Goal: Task Accomplishment & Management: Use online tool/utility

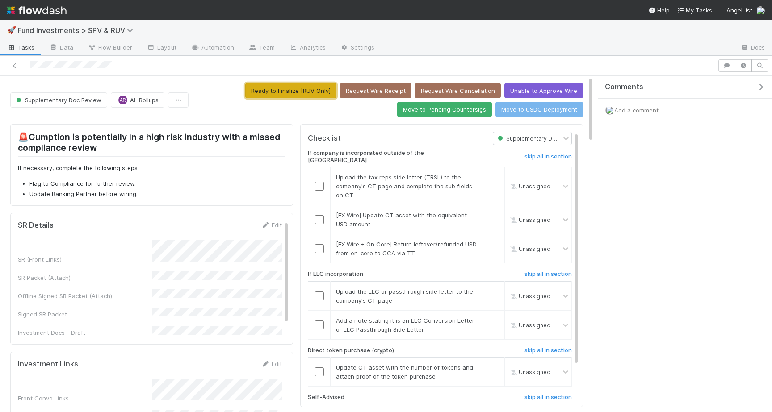
click at [303, 88] on button "Ready to Finalize [RUV Only]" at bounding box center [290, 90] width 91 height 15
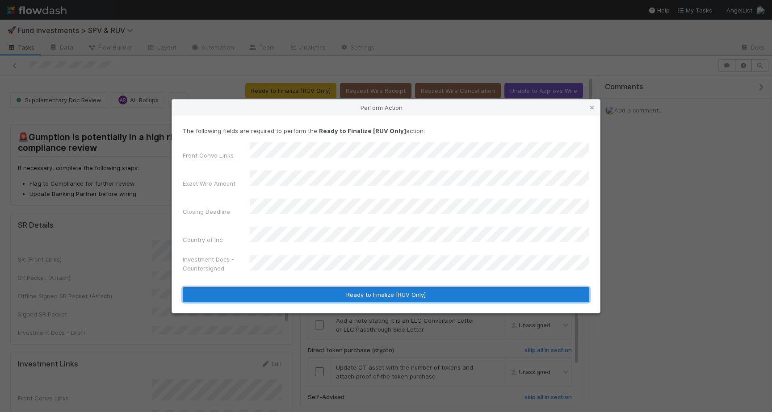
click at [358, 287] on button "Ready to Finalize [RUV Only]" at bounding box center [386, 294] width 407 height 15
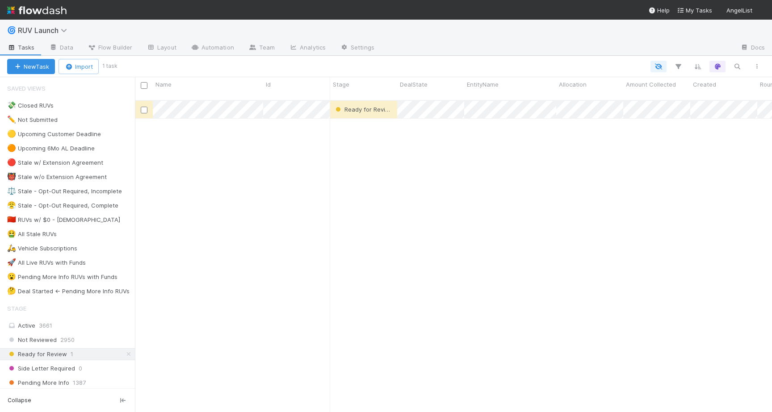
scroll to position [319, 637]
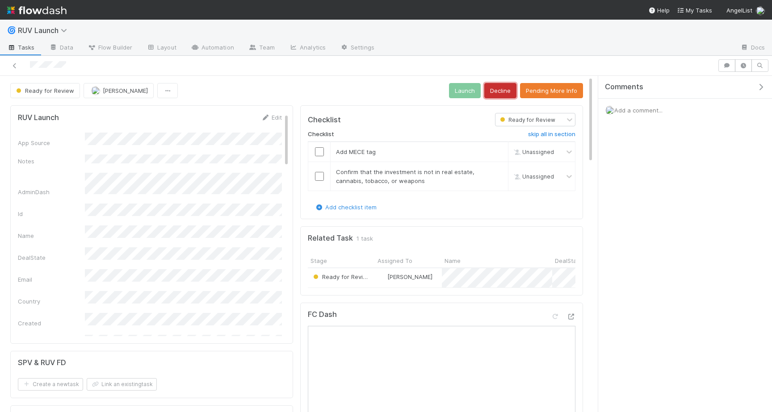
click at [508, 88] on button "Decline" at bounding box center [500, 90] width 32 height 15
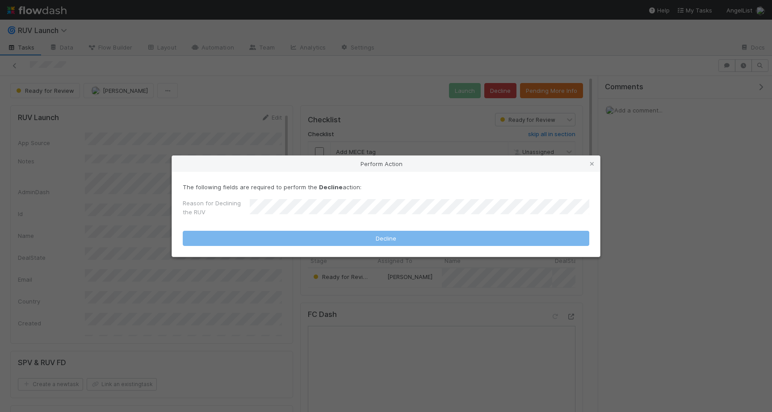
click at [360, 201] on div "Reason for Declining the RUV" at bounding box center [386, 209] width 407 height 21
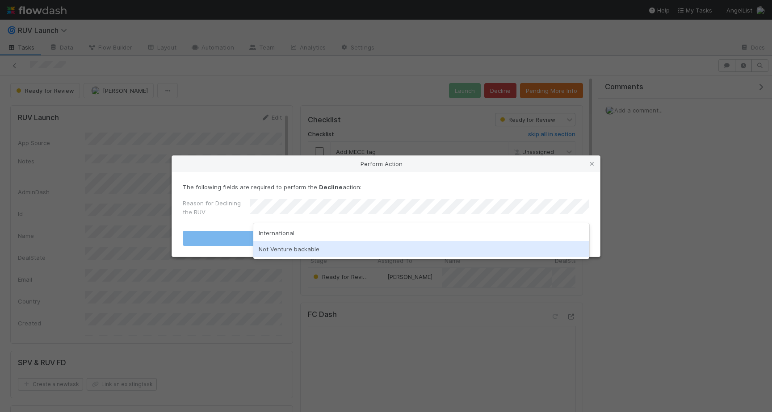
click at [340, 245] on div "Not Venture backable" at bounding box center [421, 249] width 336 height 16
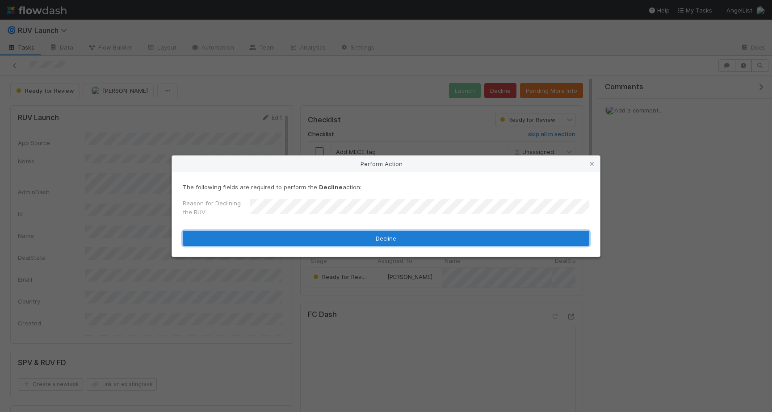
click at [340, 245] on button "Decline" at bounding box center [386, 238] width 407 height 15
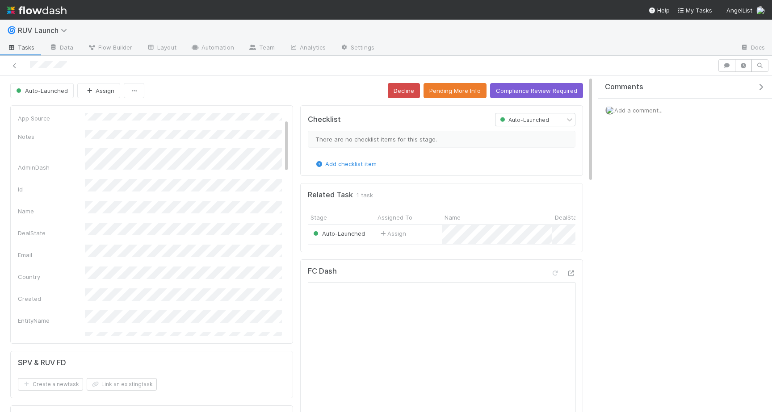
scroll to position [18, 0]
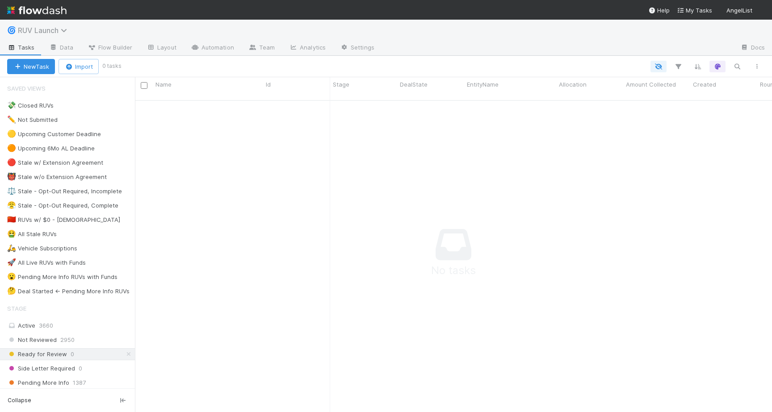
scroll to position [319, 637]
click at [59, 28] on span "RUV Launch" at bounding box center [45, 30] width 54 height 9
click at [306, 164] on div "Search workflows" at bounding box center [386, 206] width 772 height 412
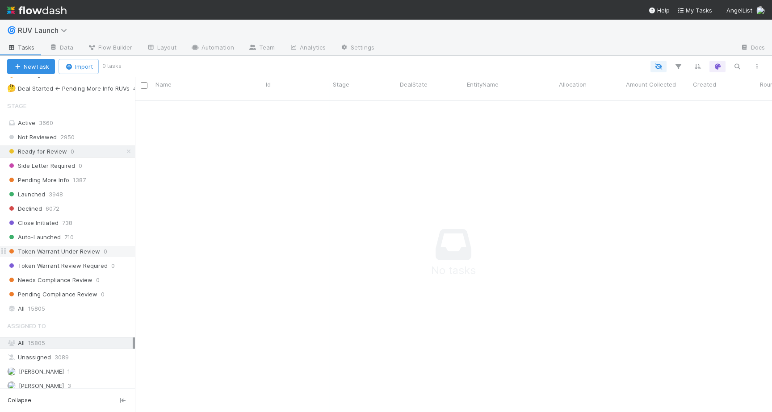
scroll to position [207, 0]
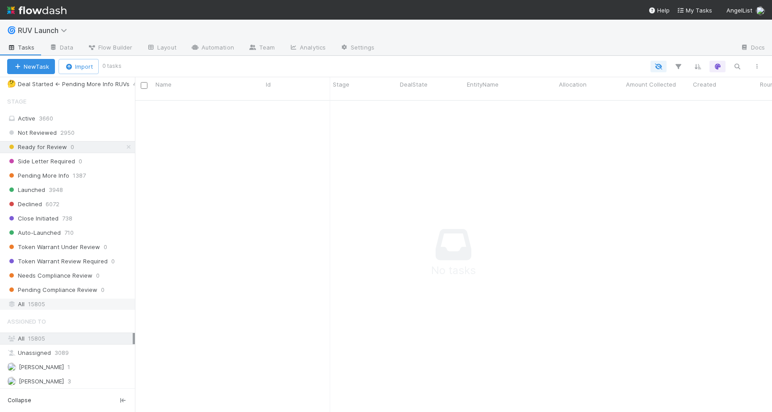
click at [30, 302] on span "15805" at bounding box center [36, 304] width 17 height 11
click at [737, 63] on icon "button" at bounding box center [737, 67] width 9 height 8
type input "EAES"
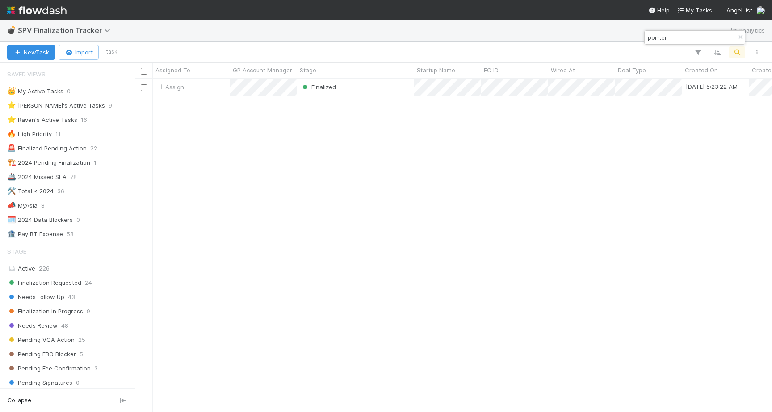
scroll to position [333, 637]
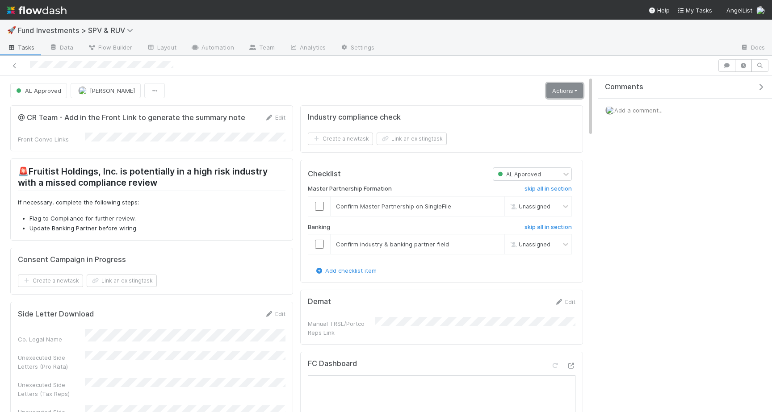
click at [563, 92] on link "Actions" at bounding box center [564, 90] width 37 height 15
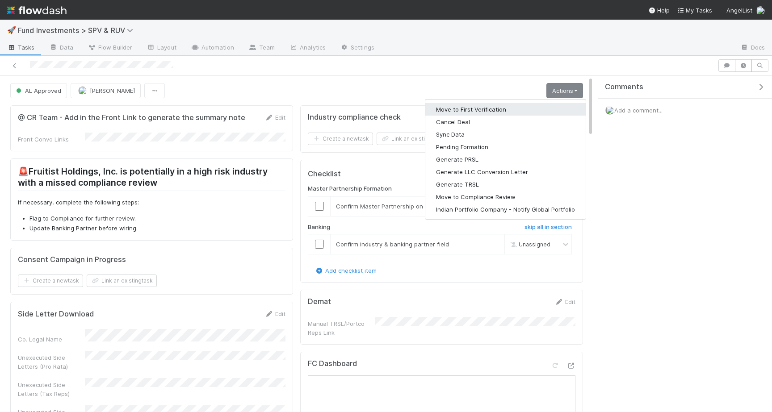
click at [510, 111] on button "Move to First Verification" at bounding box center [505, 109] width 160 height 13
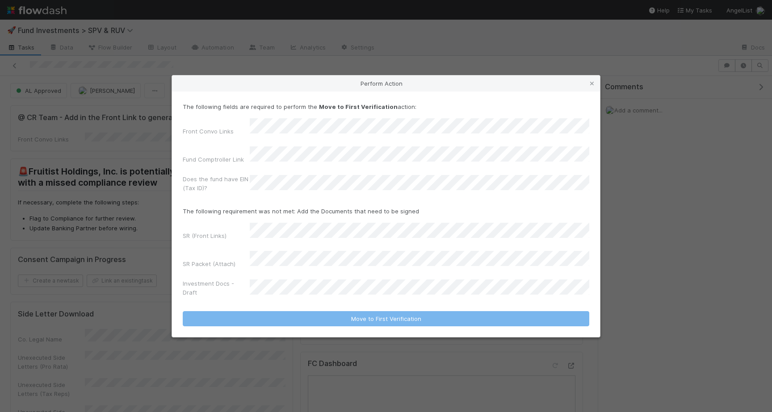
click at [279, 180] on div "Does the fund have EIN (Tax ID)?" at bounding box center [386, 185] width 407 height 21
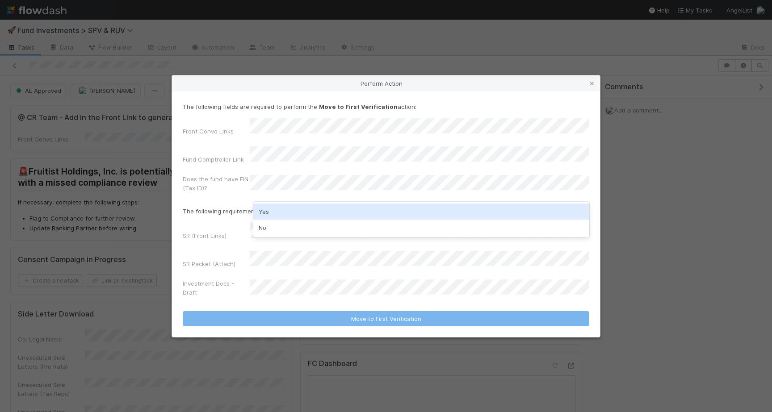
click at [281, 208] on div "Yes" at bounding box center [421, 212] width 336 height 16
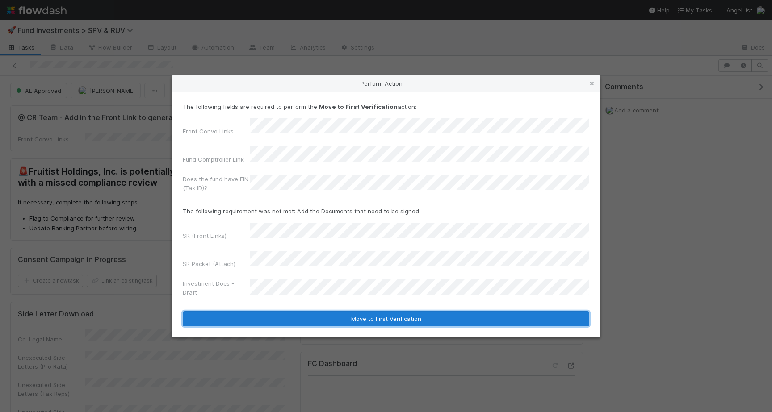
click at [455, 311] on button "Move to First Verification" at bounding box center [386, 318] width 407 height 15
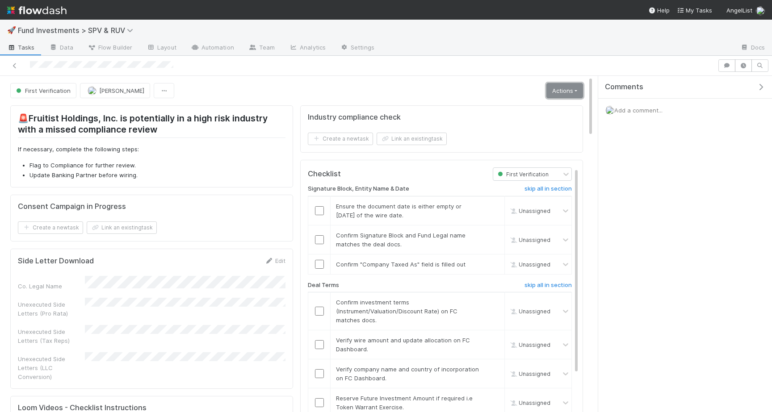
click at [573, 87] on link "Actions" at bounding box center [564, 90] width 37 height 15
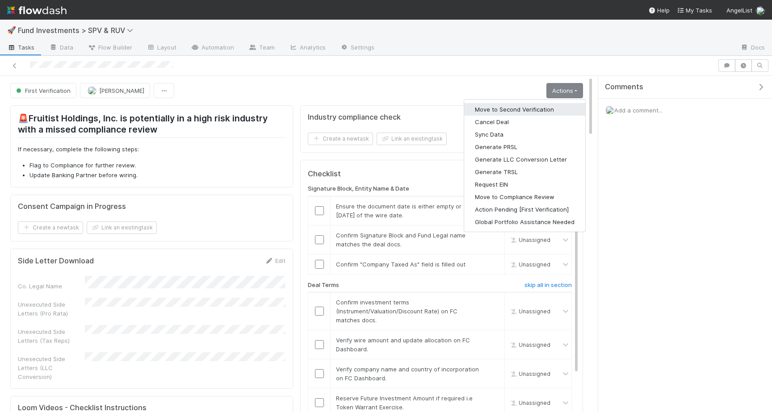
click at [533, 109] on button "Move to Second Verification" at bounding box center [524, 109] width 121 height 13
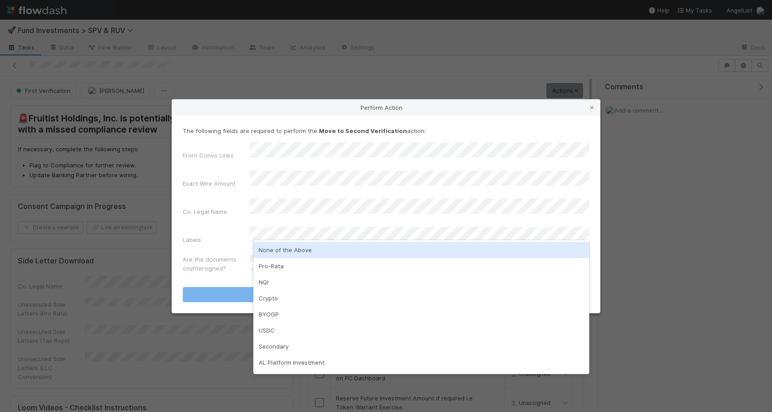
click at [304, 244] on div "None of the Above" at bounding box center [421, 250] width 336 height 16
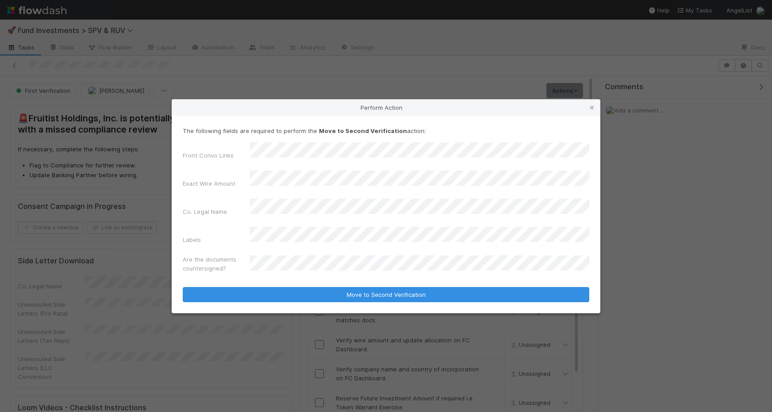
click at [304, 255] on div "Are the documents countersigned?" at bounding box center [386, 265] width 407 height 21
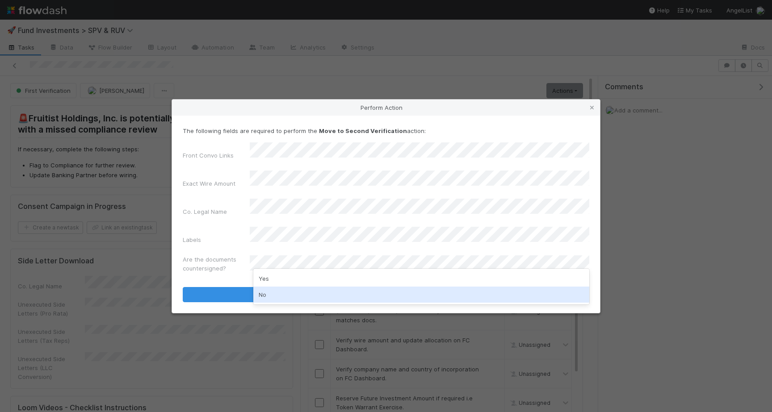
click at [279, 292] on div "No" at bounding box center [421, 295] width 336 height 16
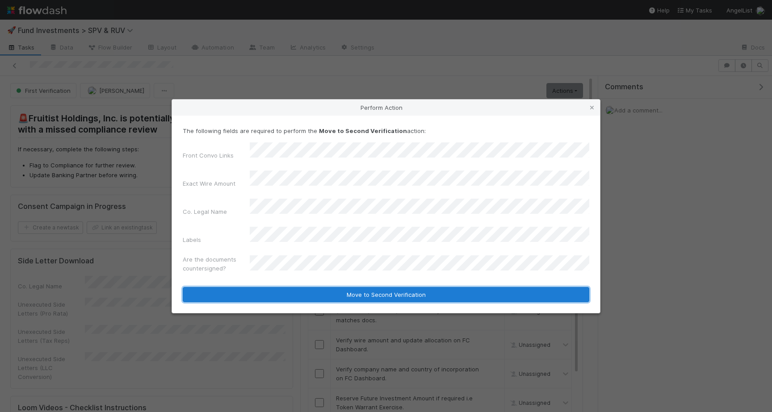
click at [294, 289] on button "Move to Second Verification" at bounding box center [386, 294] width 407 height 15
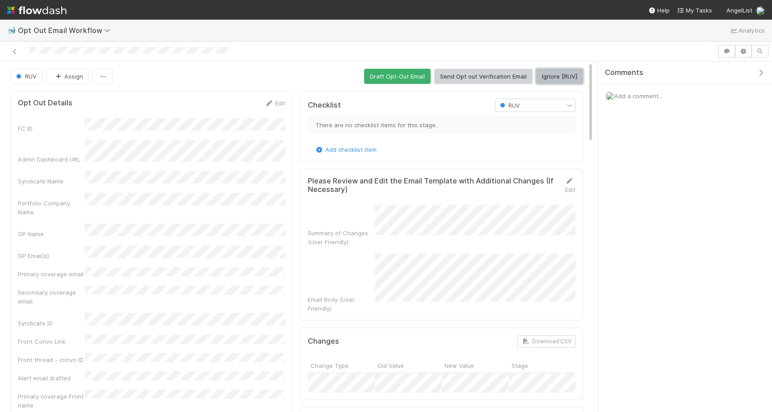
click at [547, 80] on button "Ignore [RUV]" at bounding box center [559, 76] width 47 height 15
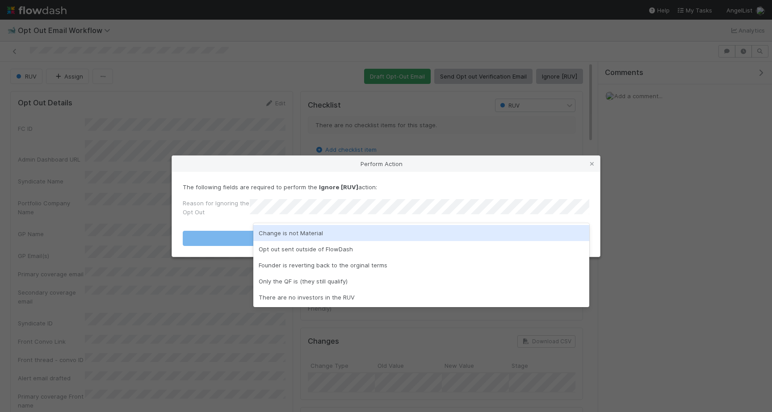
click at [364, 232] on div "Change is not Material" at bounding box center [421, 233] width 336 height 16
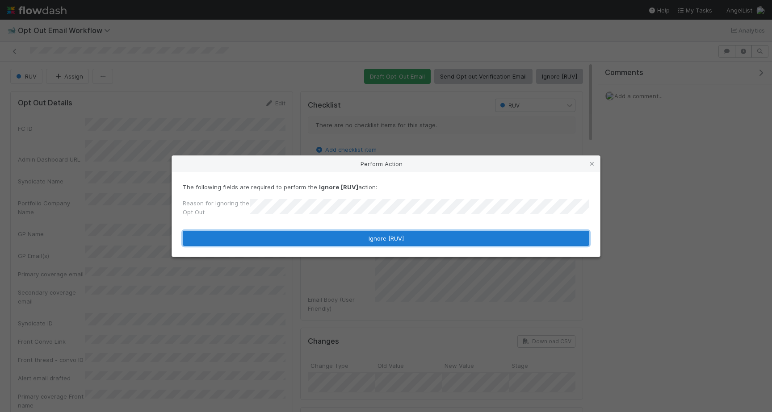
click at [364, 236] on button "Ignore [RUV]" at bounding box center [386, 238] width 407 height 15
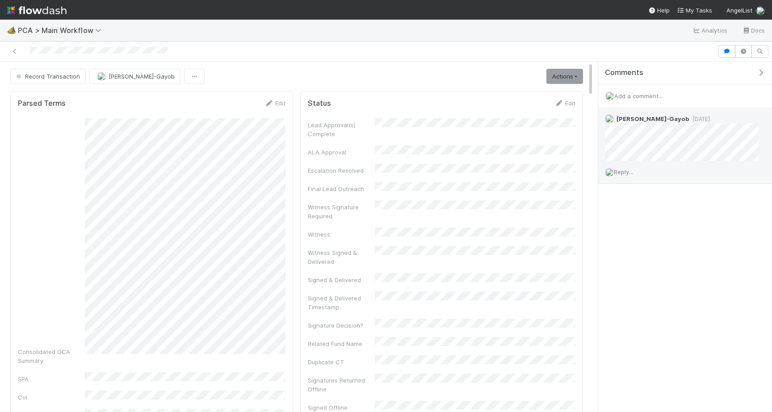
click at [610, 122] on img at bounding box center [609, 118] width 9 height 9
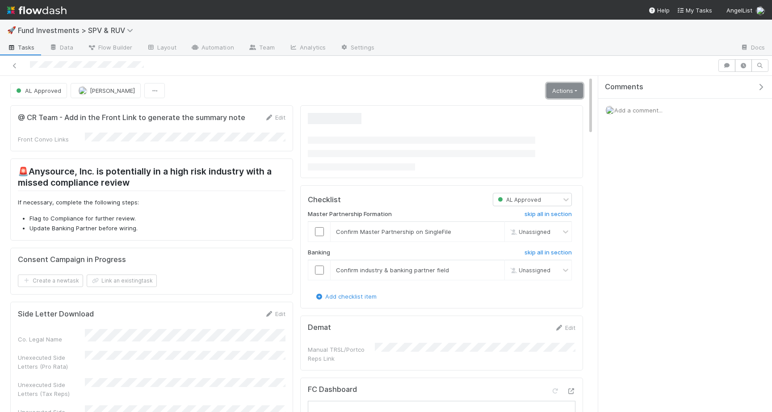
click at [575, 96] on link "Actions" at bounding box center [564, 90] width 37 height 15
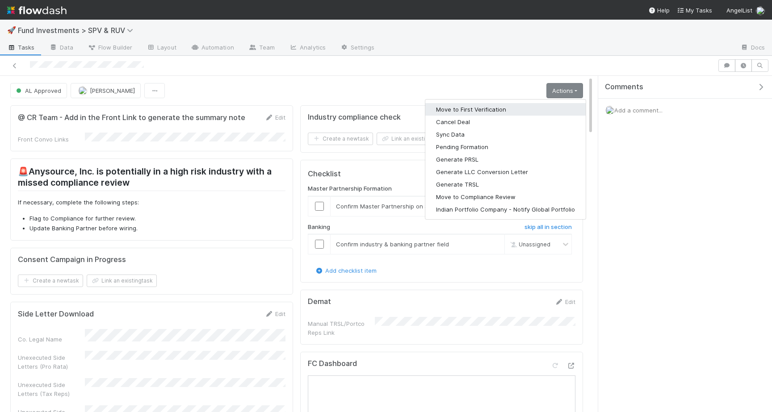
click at [518, 110] on button "Move to First Verification" at bounding box center [505, 109] width 160 height 13
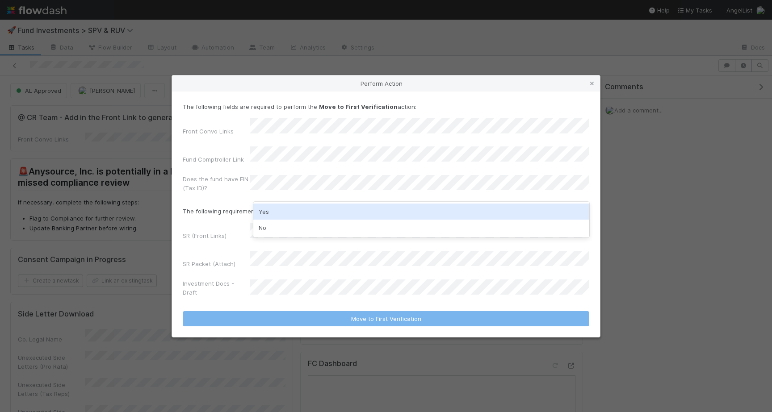
click at [297, 213] on div "Yes" at bounding box center [421, 212] width 336 height 16
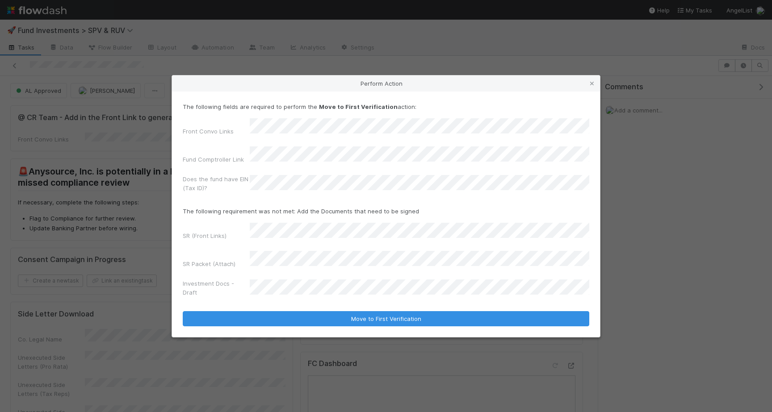
click at [219, 227] on div "SR (Front Links)" at bounding box center [386, 233] width 407 height 21
click at [271, 247] on div "SR (Front Links) SR Packet (Attach) Investment Docs - Draft" at bounding box center [386, 262] width 407 height 78
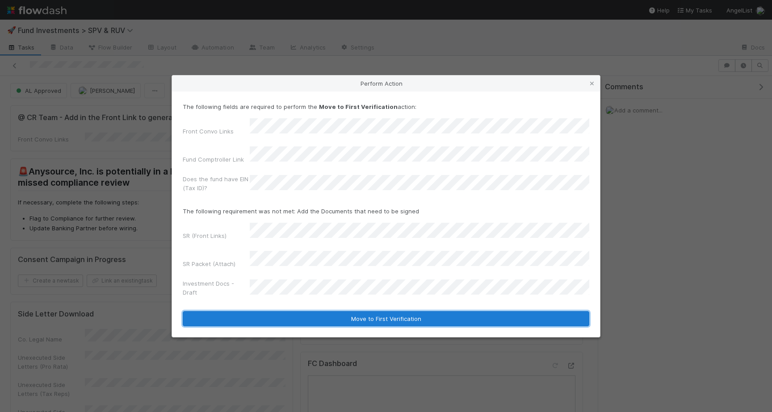
click at [383, 311] on button "Move to First Verification" at bounding box center [386, 318] width 407 height 15
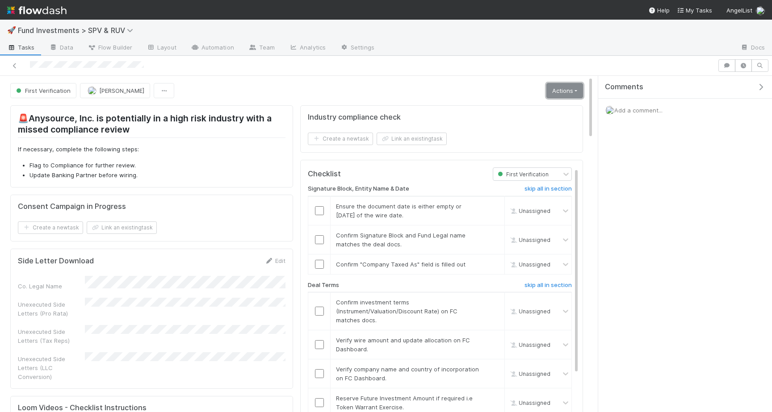
click at [552, 85] on link "Actions" at bounding box center [564, 90] width 37 height 15
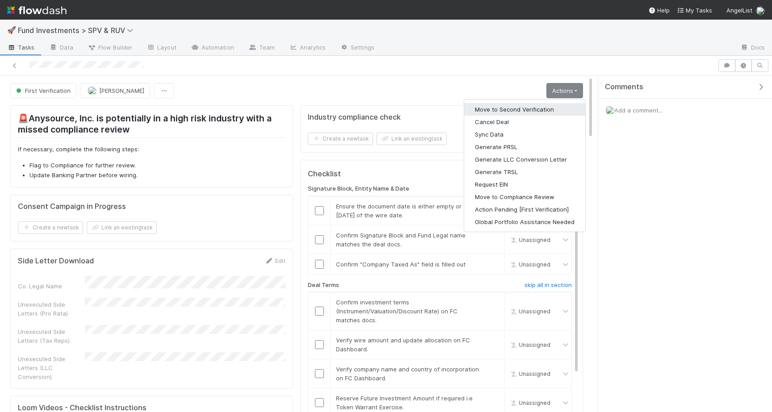
click at [512, 110] on button "Move to Second Verification" at bounding box center [524, 109] width 121 height 13
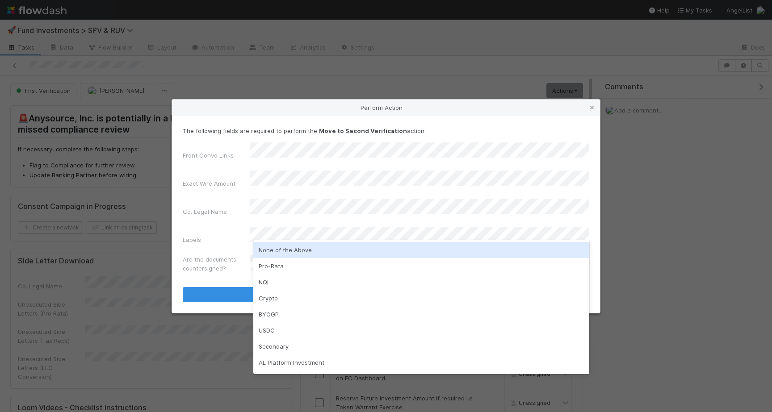
click at [289, 241] on div "None of the Above Pro-Rata NQI Crypto BYOGP USDC Secondary AL Platform Investme…" at bounding box center [421, 307] width 336 height 134
click at [289, 249] on div "None of the Above" at bounding box center [421, 250] width 336 height 16
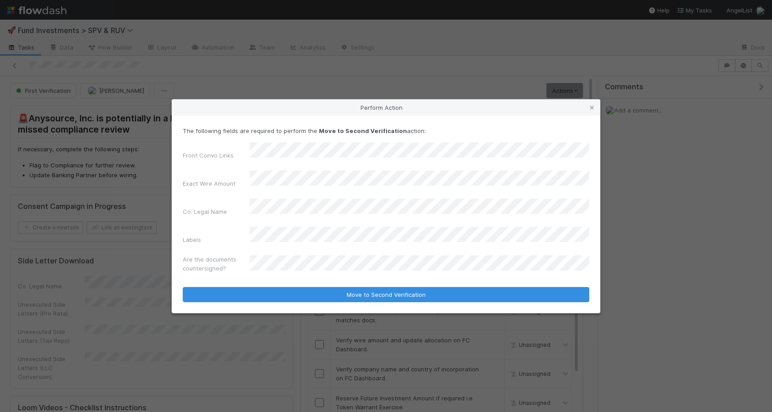
click at [289, 255] on div "Are the documents countersigned?" at bounding box center [386, 265] width 407 height 21
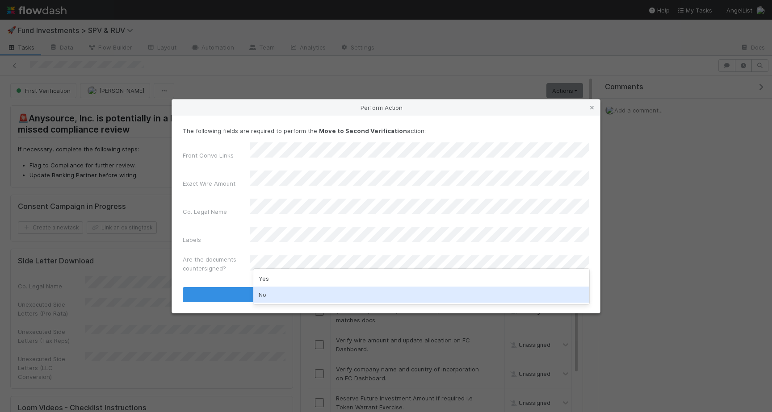
click at [289, 294] on div "No" at bounding box center [421, 295] width 336 height 16
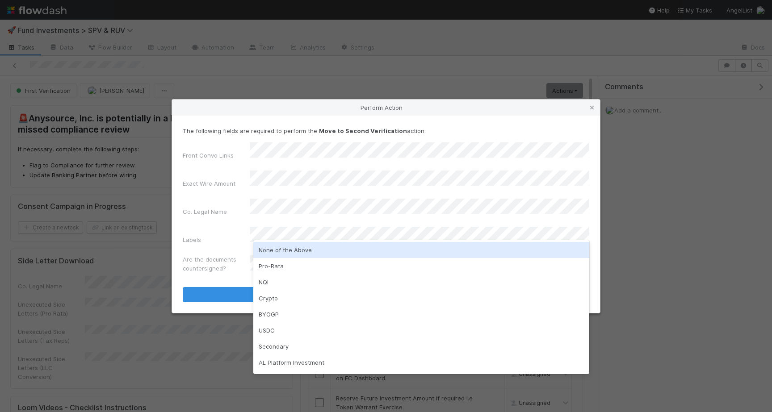
click at [278, 252] on div "None of the Above" at bounding box center [421, 250] width 336 height 16
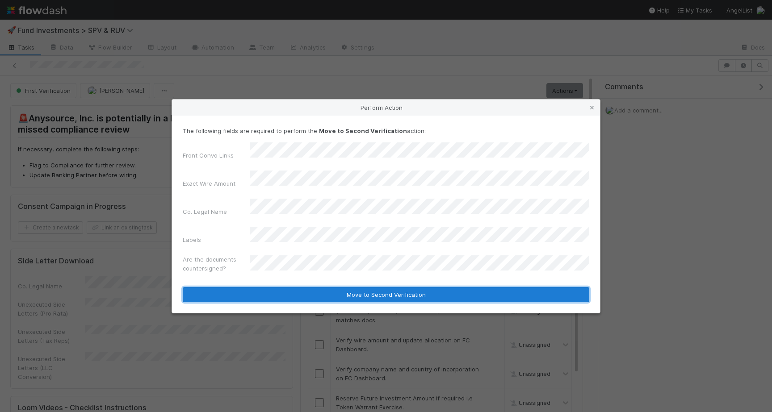
click at [278, 287] on button "Move to Second Verification" at bounding box center [386, 294] width 407 height 15
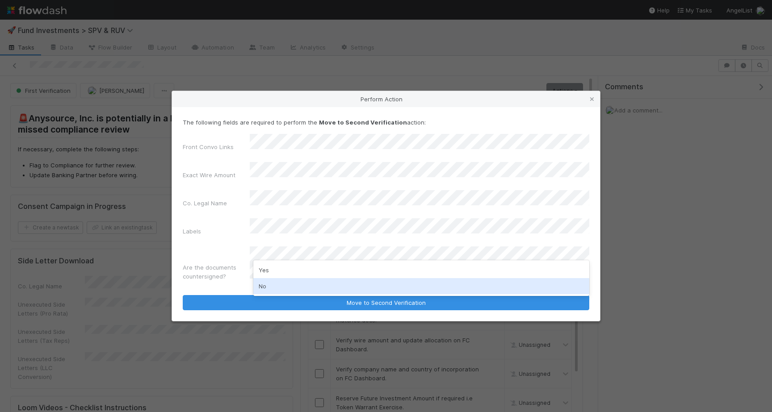
click at [262, 286] on div "No" at bounding box center [421, 286] width 336 height 16
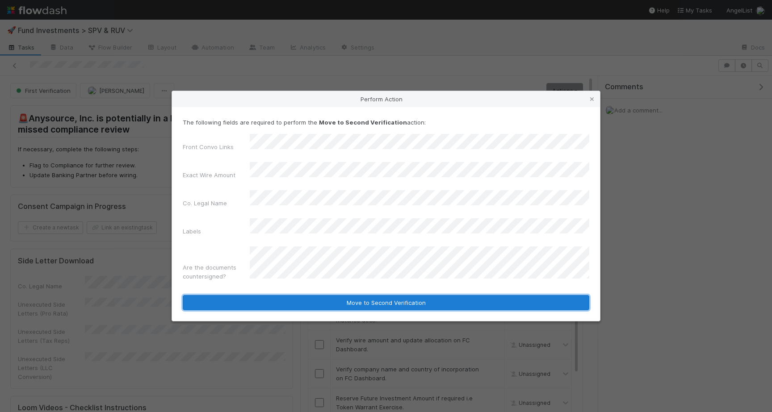
click at [264, 295] on button "Move to Second Verification" at bounding box center [386, 302] width 407 height 15
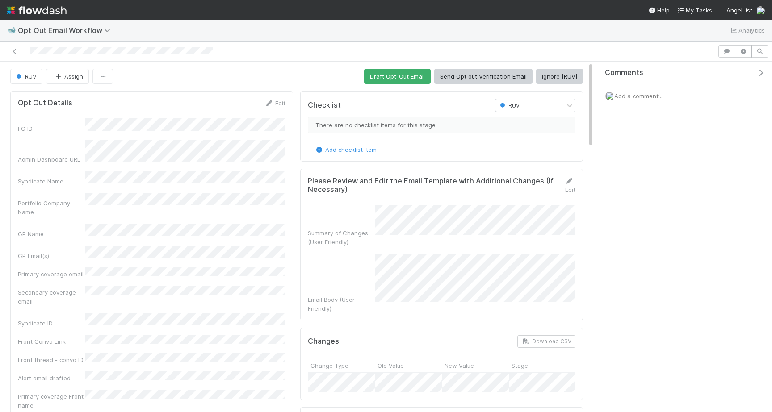
scroll to position [4, 0]
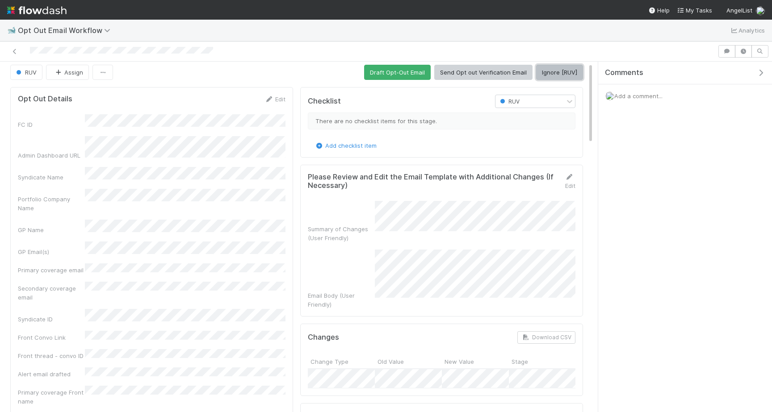
click at [566, 69] on button "Ignore [RUV]" at bounding box center [559, 72] width 47 height 15
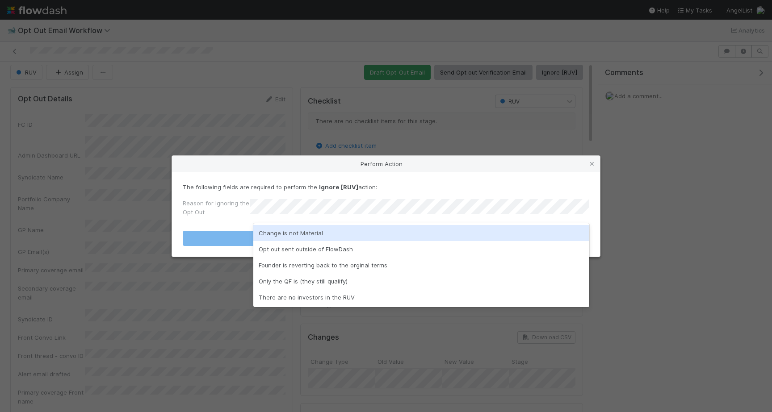
click at [352, 231] on div "Change is not Material" at bounding box center [421, 233] width 336 height 16
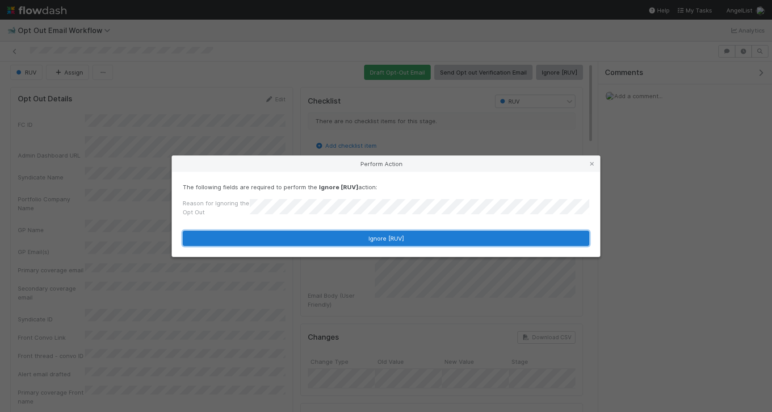
click at [352, 240] on button "Ignore [RUV]" at bounding box center [386, 238] width 407 height 15
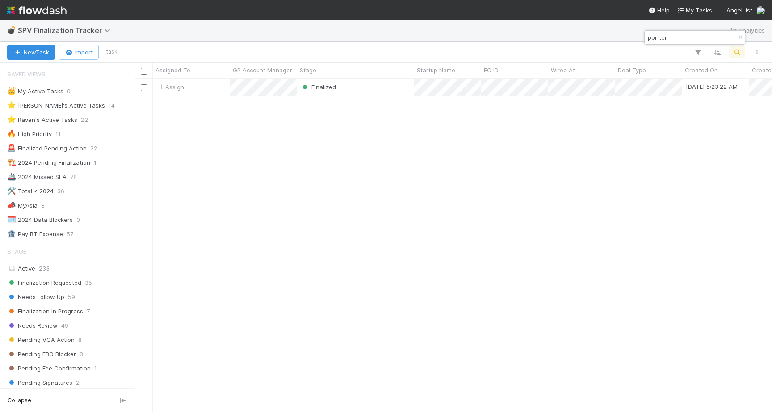
scroll to position [333, 637]
click at [496, 37] on div "💣 SPV Finalization Tracker Analytics" at bounding box center [386, 30] width 772 height 21
click at [740, 38] on icon "button" at bounding box center [740, 37] width 9 height 5
click at [612, 44] on div "New Task Import 1 task" at bounding box center [386, 52] width 772 height 21
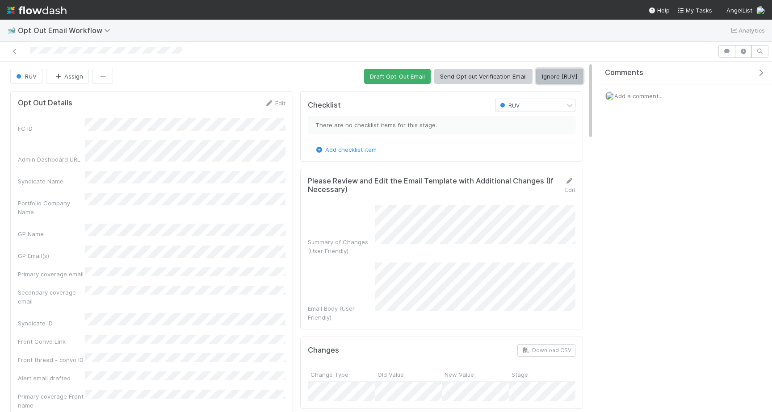
click at [554, 71] on button "Ignore [RUV]" at bounding box center [559, 76] width 47 height 15
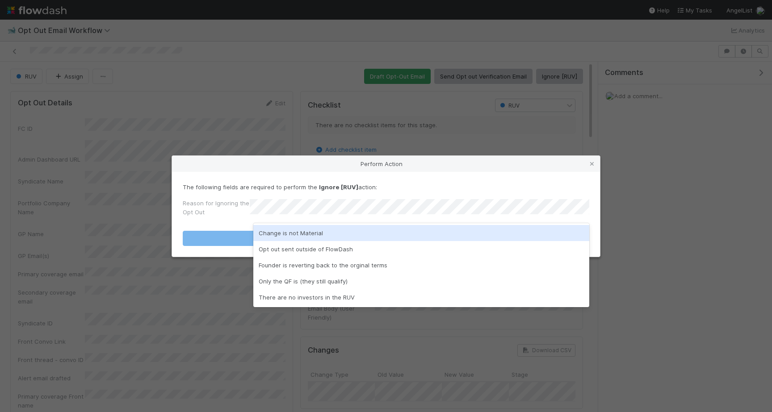
click at [304, 232] on div "Change is not Material" at bounding box center [421, 233] width 336 height 16
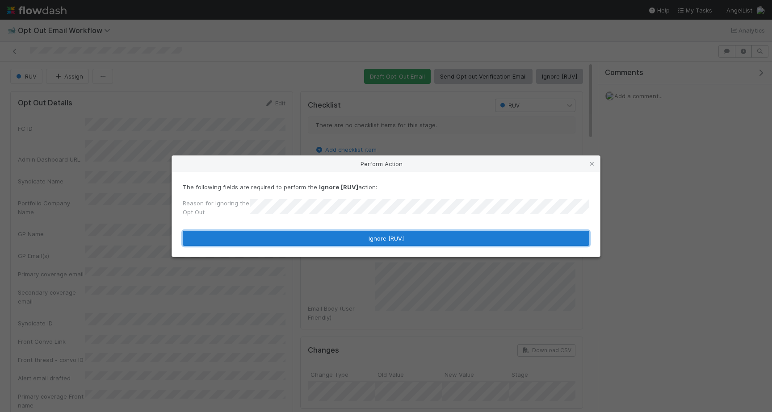
click at [304, 236] on button "Ignore [RUV]" at bounding box center [386, 238] width 407 height 15
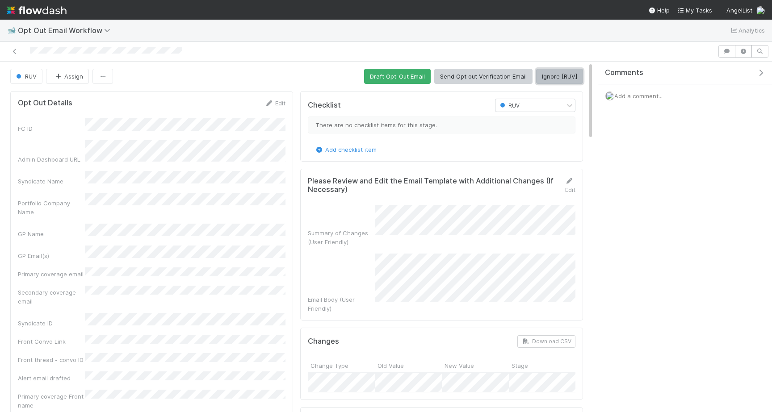
click at [552, 80] on button "Ignore [RUV]" at bounding box center [559, 76] width 47 height 15
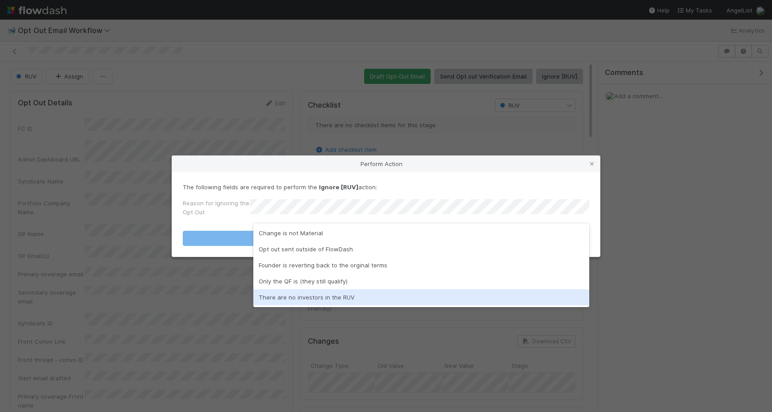
click at [277, 294] on div "There are no investors in the RUV" at bounding box center [421, 297] width 336 height 16
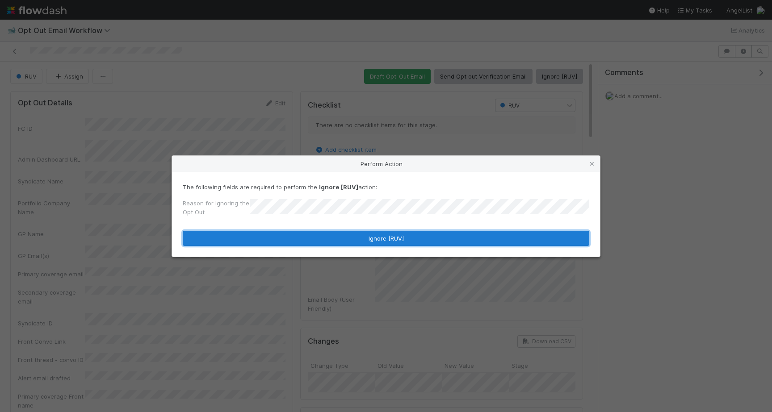
click at [304, 243] on button "Ignore [RUV]" at bounding box center [386, 238] width 407 height 15
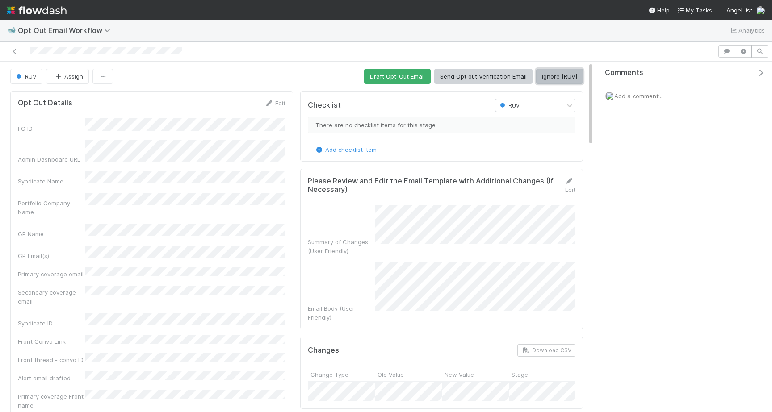
click at [555, 76] on button "Ignore [RUV]" at bounding box center [559, 76] width 47 height 15
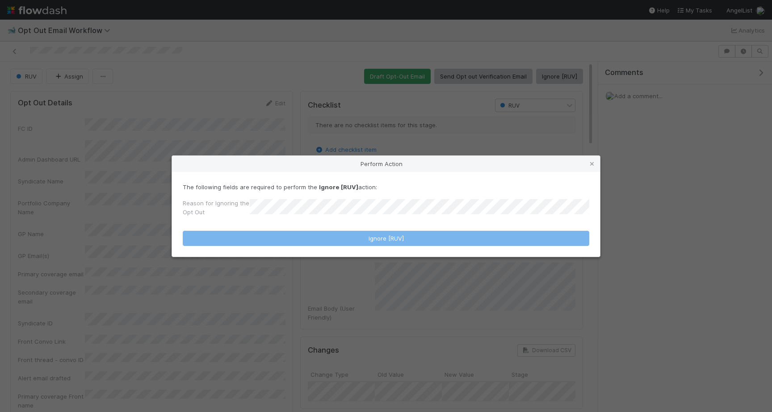
click at [409, 191] on p "The following fields are required to perform the Ignore [RUV] action:" at bounding box center [386, 187] width 407 height 9
click at [409, 193] on div "The following fields are required to perform the Ignore [RUV] action: Reason fo…" at bounding box center [386, 202] width 407 height 38
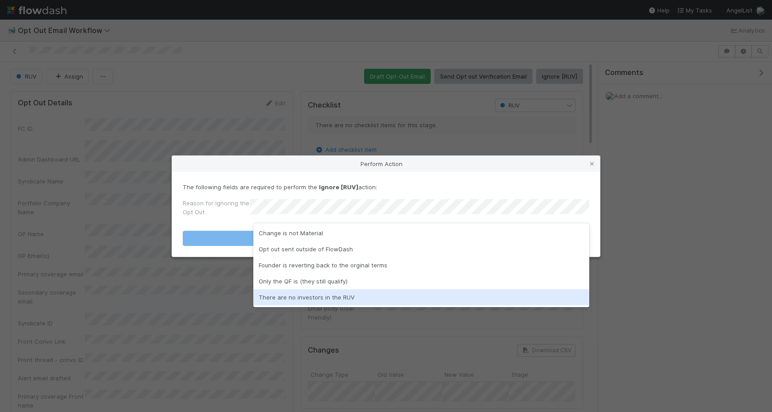
click at [387, 298] on div "There are no investors in the RUV" at bounding box center [421, 297] width 336 height 16
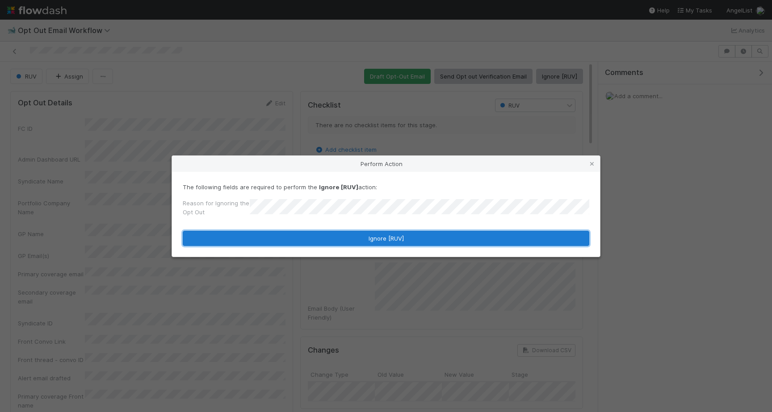
click at [345, 240] on button "Ignore [RUV]" at bounding box center [386, 238] width 407 height 15
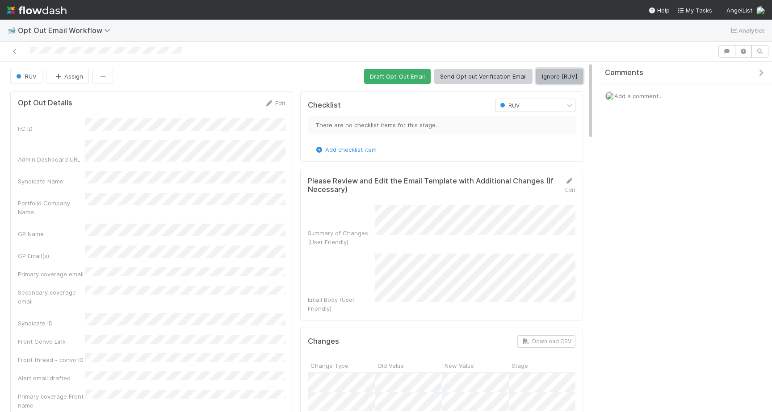
click at [550, 81] on button "Ignore [RUV]" at bounding box center [559, 76] width 47 height 15
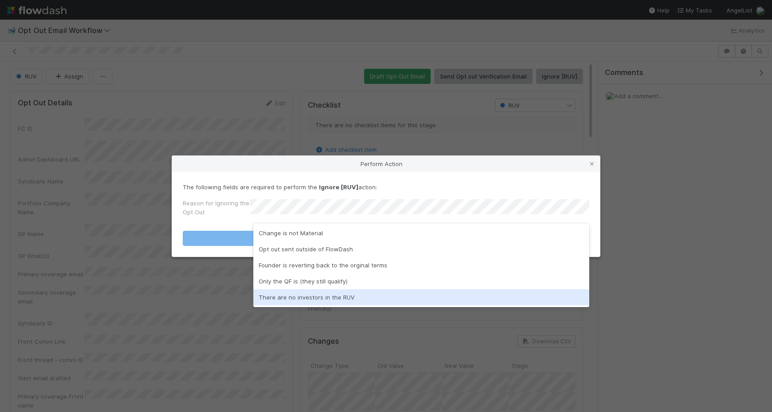
click at [272, 299] on div "There are no investors in the RUV" at bounding box center [421, 297] width 336 height 16
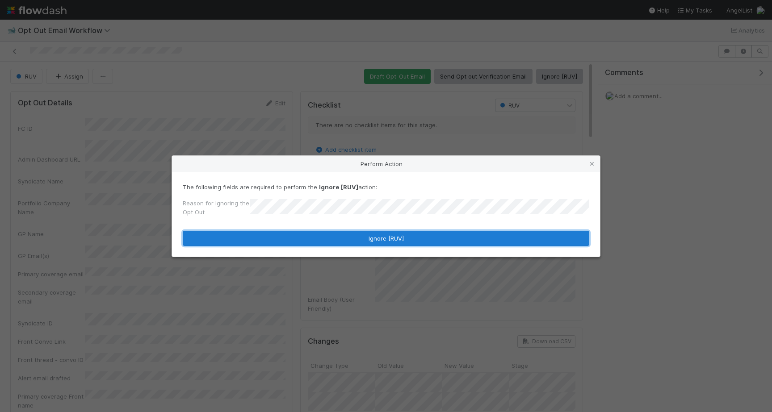
click at [310, 243] on button "Ignore [RUV]" at bounding box center [386, 238] width 407 height 15
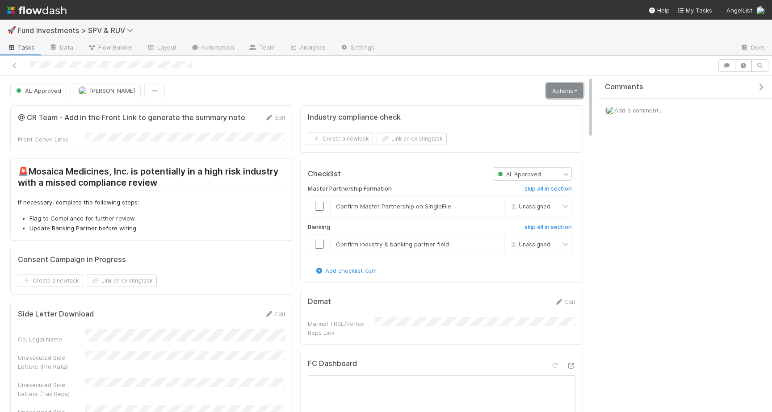
click at [562, 96] on link "Actions" at bounding box center [564, 90] width 37 height 15
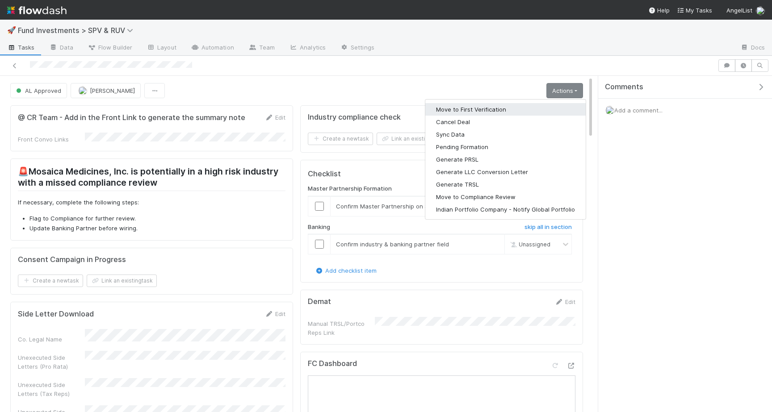
click at [515, 110] on button "Move to First Verification" at bounding box center [505, 109] width 160 height 13
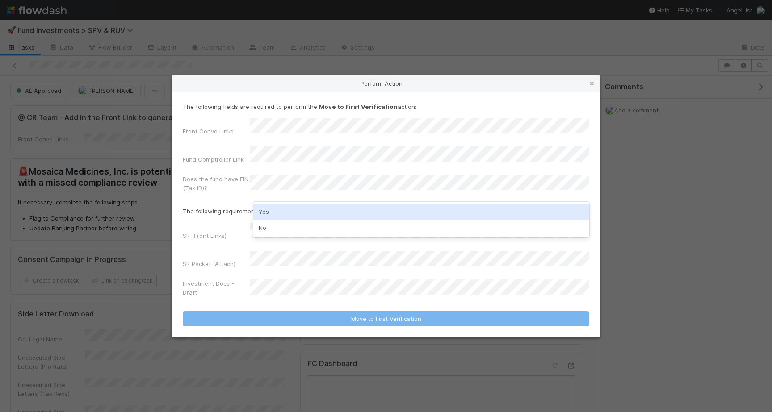
click at [280, 214] on div "Yes" at bounding box center [421, 212] width 336 height 16
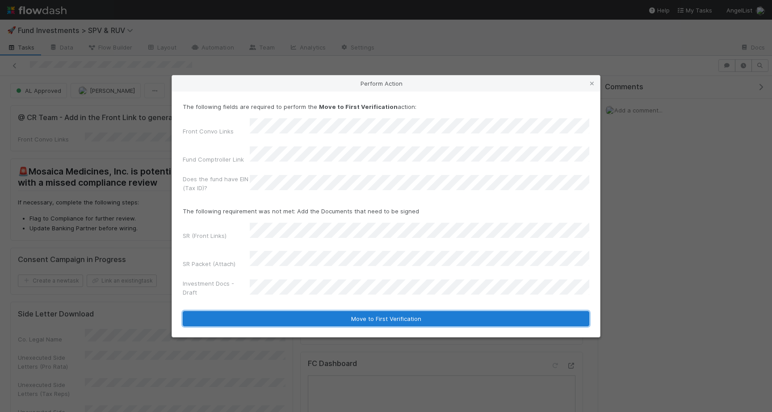
click at [276, 311] on button "Move to First Verification" at bounding box center [386, 318] width 407 height 15
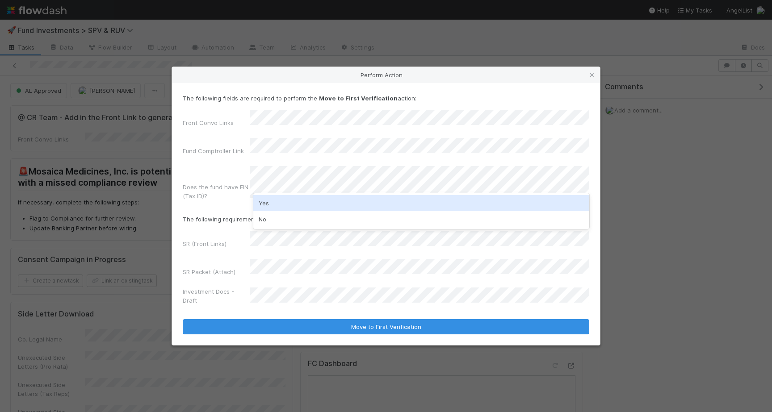
click at [276, 197] on div "Yes" at bounding box center [421, 203] width 336 height 16
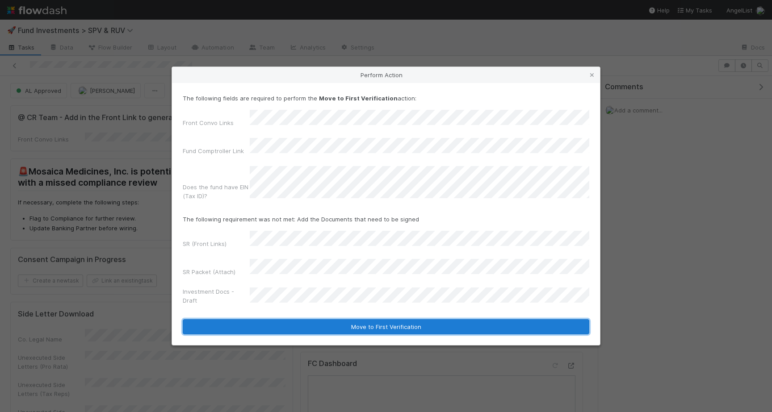
click at [280, 319] on button "Move to First Verification" at bounding box center [386, 326] width 407 height 15
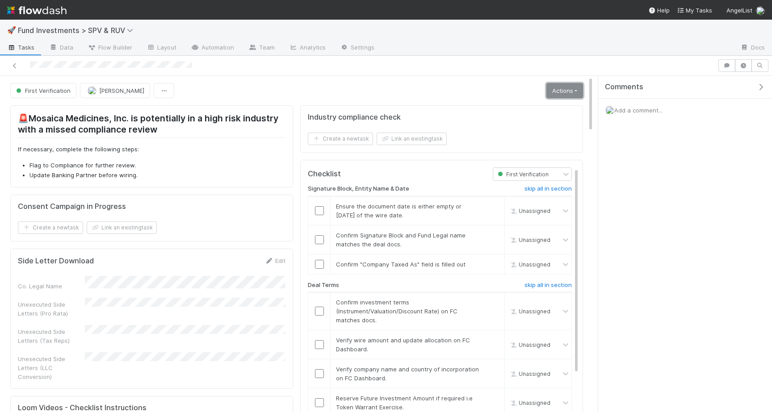
click at [553, 83] on link "Actions" at bounding box center [564, 90] width 37 height 15
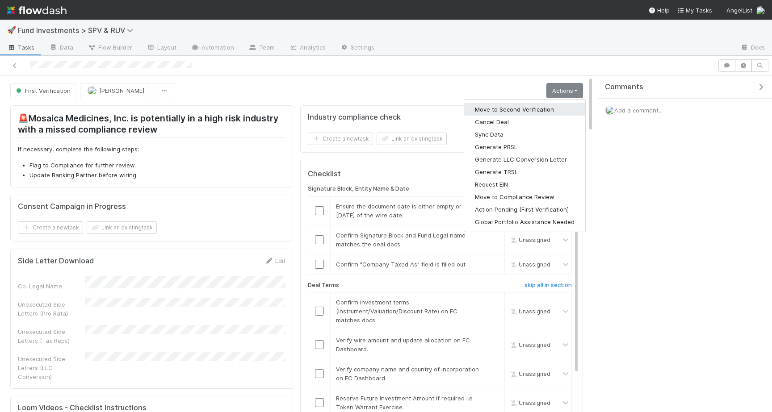
click at [529, 111] on button "Move to Second Verification" at bounding box center [524, 109] width 121 height 13
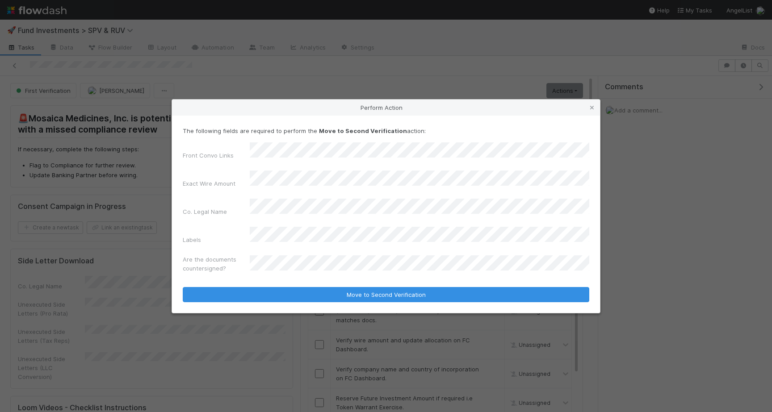
click at [222, 217] on div "Front Convo Links Exact Wire Amount Co. Legal Name Labels Are the documents cou…" at bounding box center [386, 210] width 407 height 134
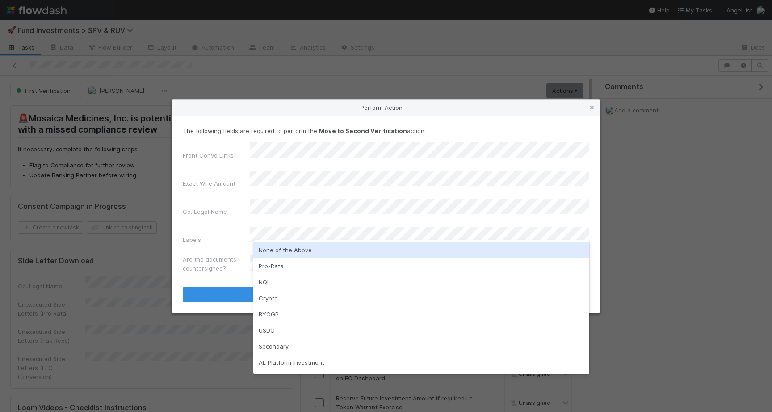
click at [268, 246] on div "None of the Above" at bounding box center [421, 250] width 336 height 16
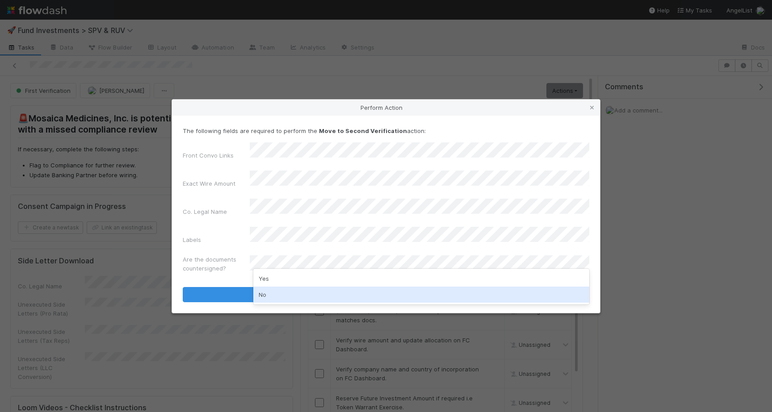
click at [271, 295] on div "No" at bounding box center [421, 295] width 336 height 16
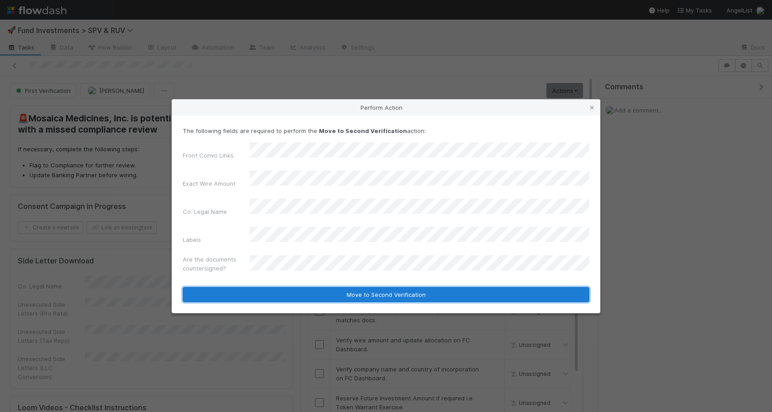
click at [292, 287] on button "Move to Second Verification" at bounding box center [386, 294] width 407 height 15
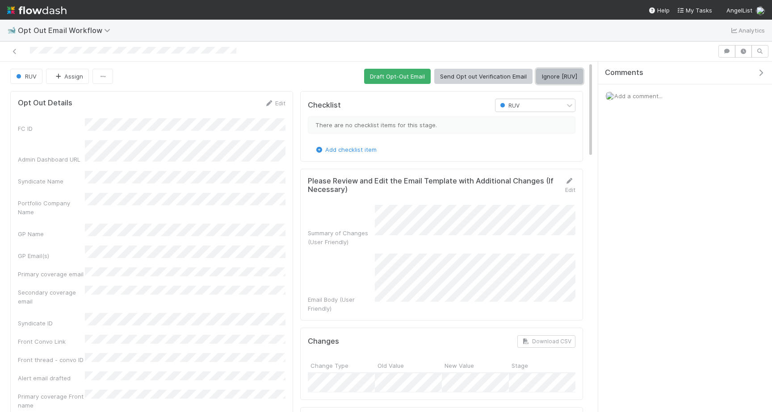
click at [568, 78] on button "Ignore [RUV]" at bounding box center [559, 76] width 47 height 15
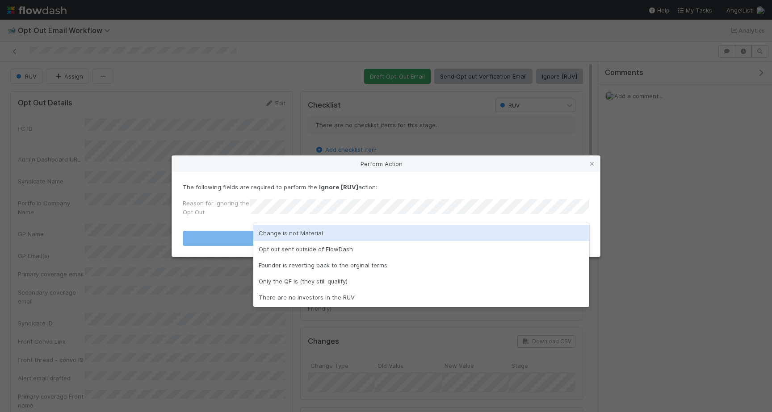
click at [306, 239] on div "Change is not Material" at bounding box center [421, 233] width 336 height 16
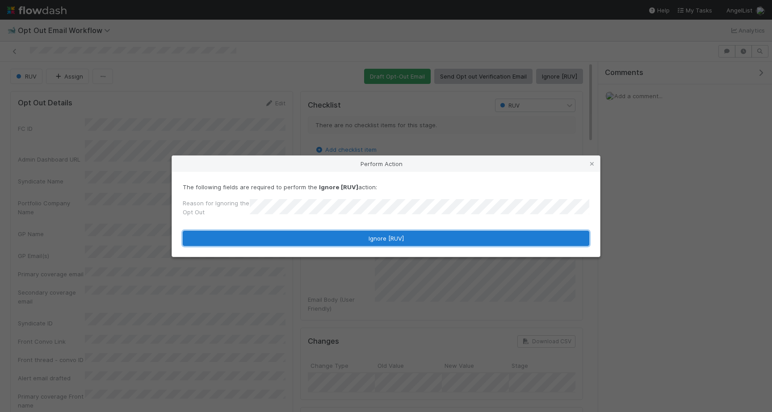
click at [278, 239] on button "Ignore [RUV]" at bounding box center [386, 238] width 407 height 15
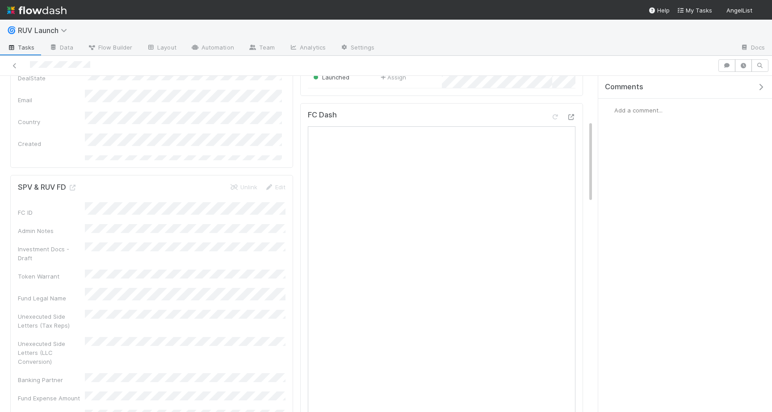
scroll to position [208, 0]
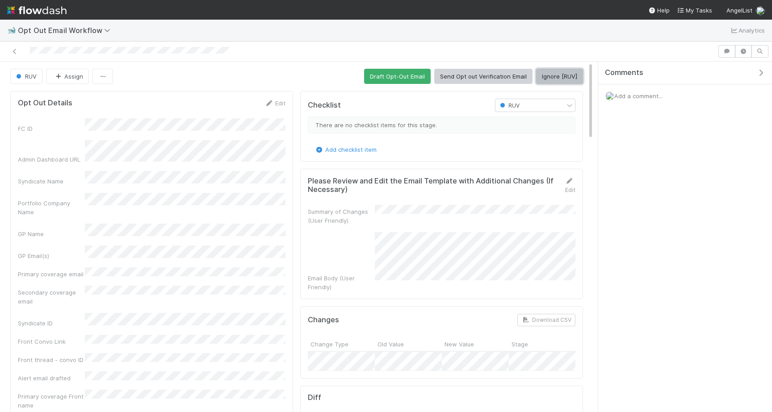
click at [544, 76] on button "Ignore [RUV]" at bounding box center [559, 76] width 47 height 15
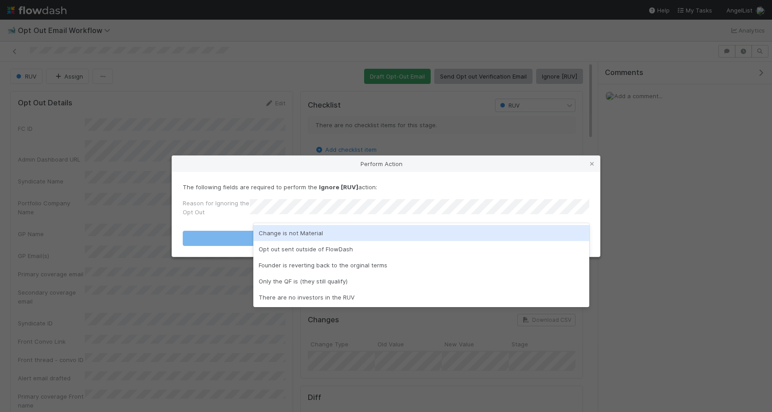
click at [330, 232] on div "Change is not Material" at bounding box center [421, 233] width 336 height 16
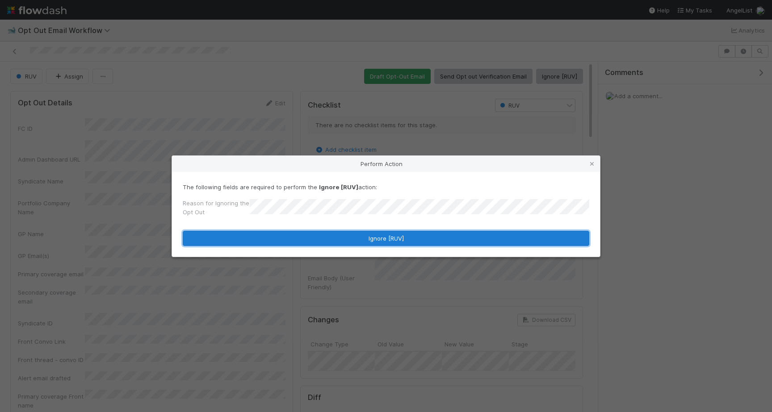
click at [328, 234] on button "Ignore [RUV]" at bounding box center [386, 238] width 407 height 15
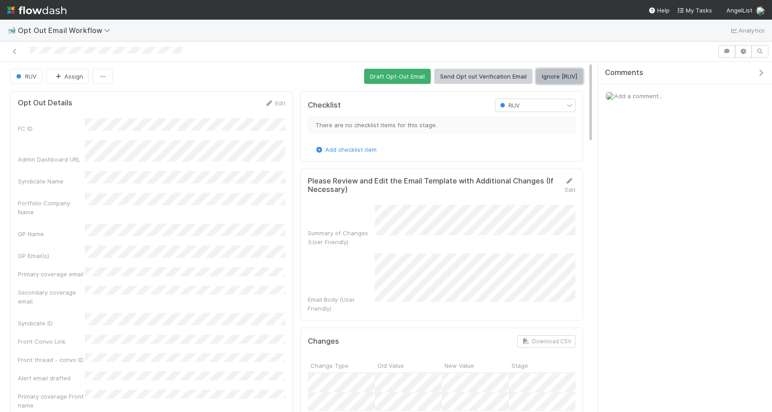
click at [547, 75] on button "Ignore [RUV]" at bounding box center [559, 76] width 47 height 15
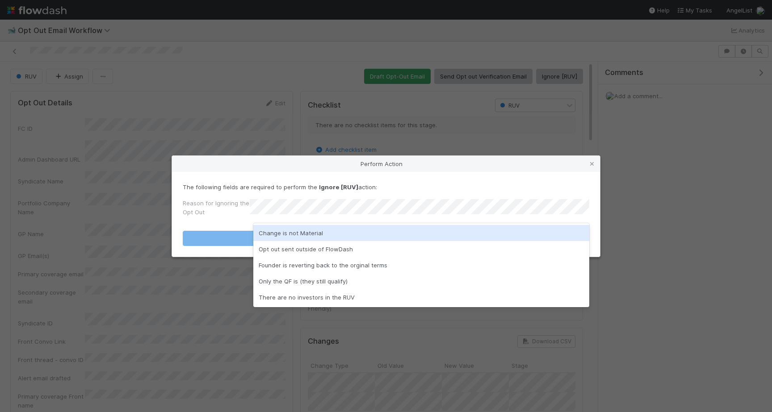
click at [344, 234] on div "Change is not Material" at bounding box center [421, 233] width 336 height 16
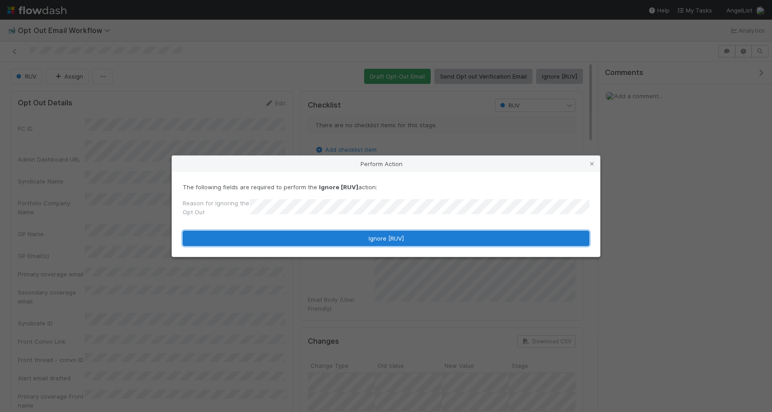
click at [344, 234] on button "Ignore [RUV]" at bounding box center [386, 238] width 407 height 15
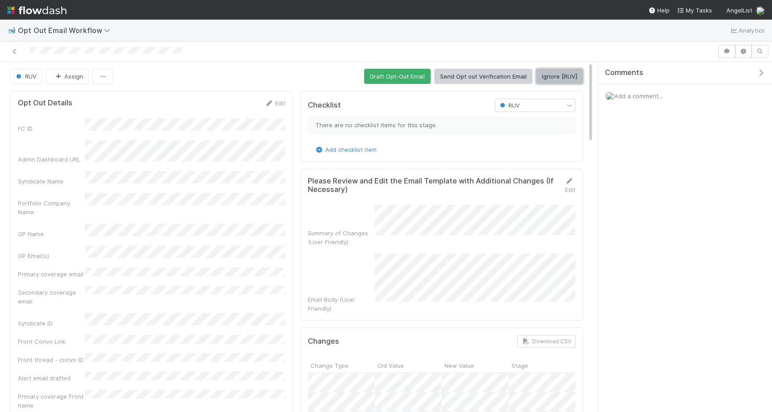
click at [550, 83] on button "Ignore [RUV]" at bounding box center [559, 76] width 47 height 15
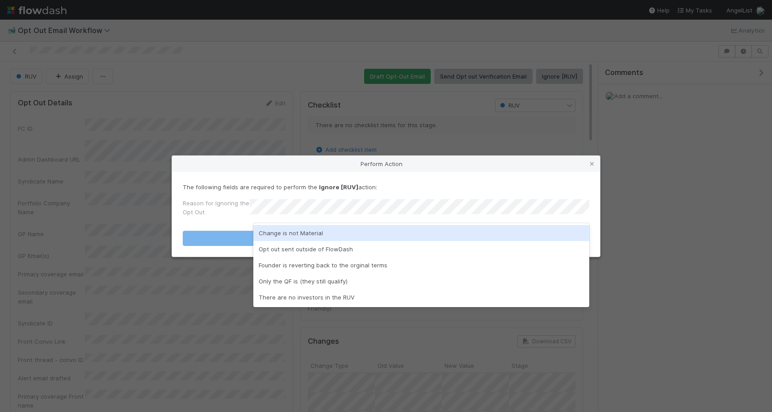
click at [370, 237] on div "Change is not Material" at bounding box center [421, 233] width 336 height 16
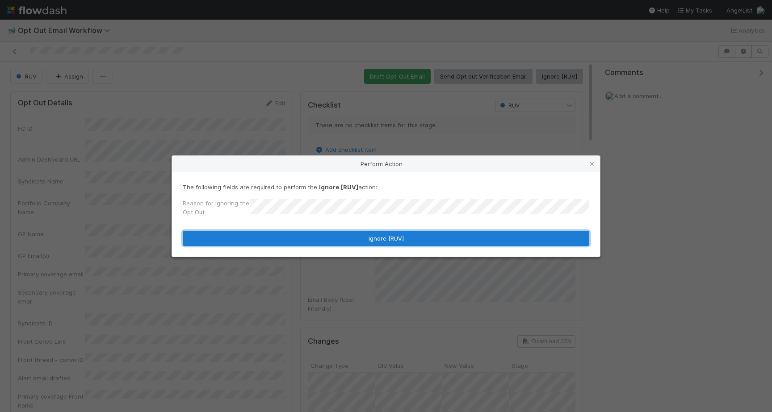
click at [370, 241] on button "Ignore [RUV]" at bounding box center [386, 238] width 407 height 15
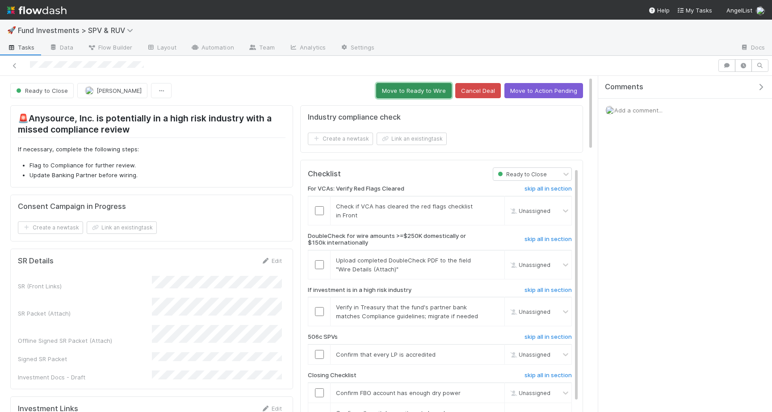
click at [416, 86] on button "Move to Ready to Wire" at bounding box center [414, 90] width 76 height 15
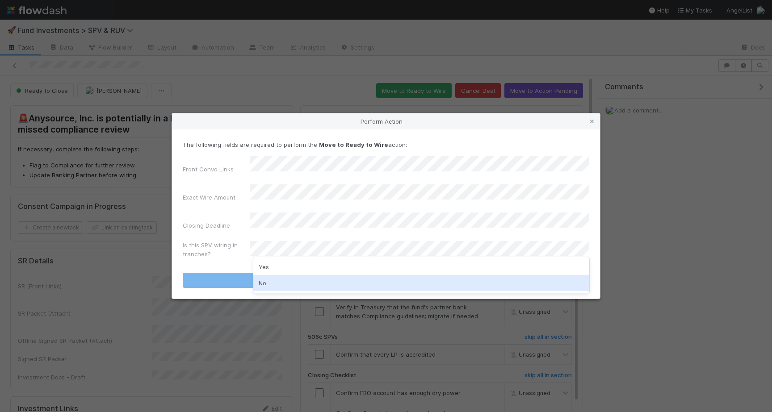
click at [304, 287] on div "No" at bounding box center [421, 283] width 336 height 16
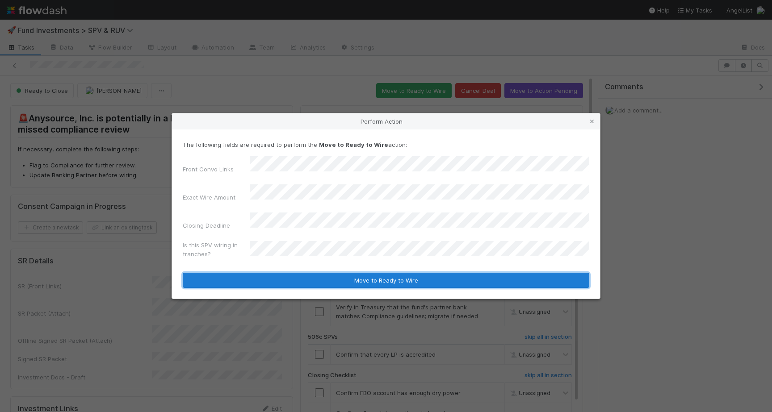
click at [289, 273] on button "Move to Ready to Wire" at bounding box center [386, 280] width 407 height 15
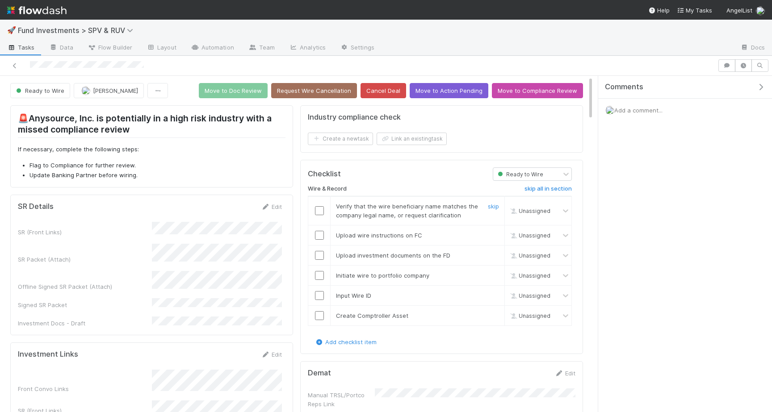
click at [319, 207] on input "checkbox" at bounding box center [319, 210] width 9 height 9
click at [318, 228] on td at bounding box center [319, 235] width 22 height 20
click at [318, 239] on td at bounding box center [319, 235] width 22 height 20
click at [318, 235] on input "checkbox" at bounding box center [319, 235] width 9 height 9
click at [320, 253] on input "checkbox" at bounding box center [319, 255] width 9 height 9
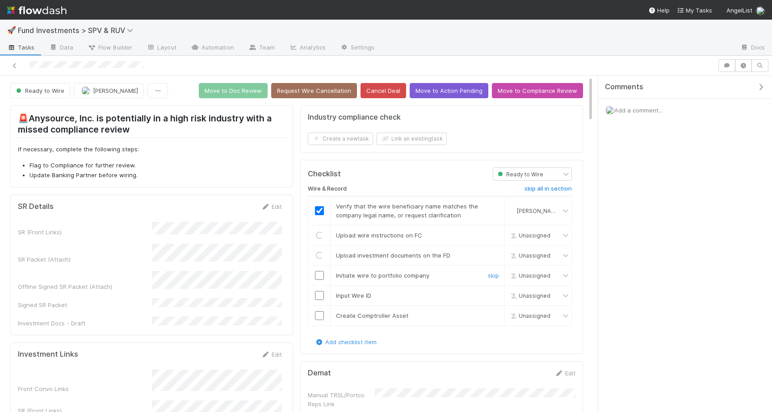
click at [320, 273] on input "checkbox" at bounding box center [319, 275] width 9 height 9
click at [320, 290] on td at bounding box center [319, 295] width 22 height 20
click at [320, 296] on input "checkbox" at bounding box center [319, 295] width 9 height 9
click at [320, 319] on input "checkbox" at bounding box center [319, 315] width 9 height 9
click at [319, 296] on input "checkbox" at bounding box center [319, 295] width 9 height 9
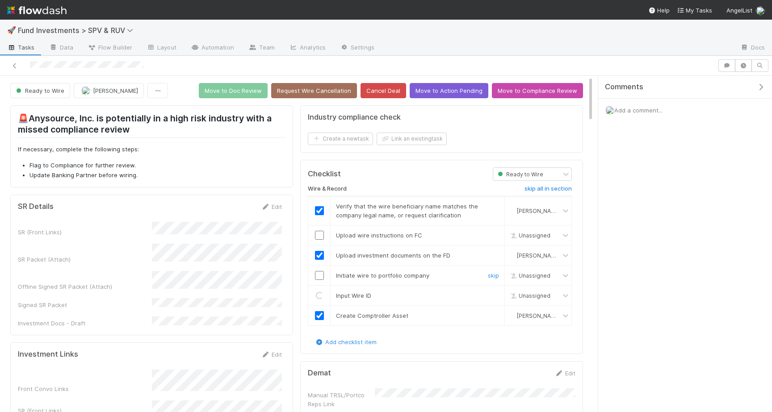
click at [319, 273] on input "checkbox" at bounding box center [319, 275] width 9 height 9
click at [317, 239] on input "checkbox" at bounding box center [319, 235] width 9 height 9
click at [254, 93] on button "Move to Doc Review" at bounding box center [233, 90] width 69 height 15
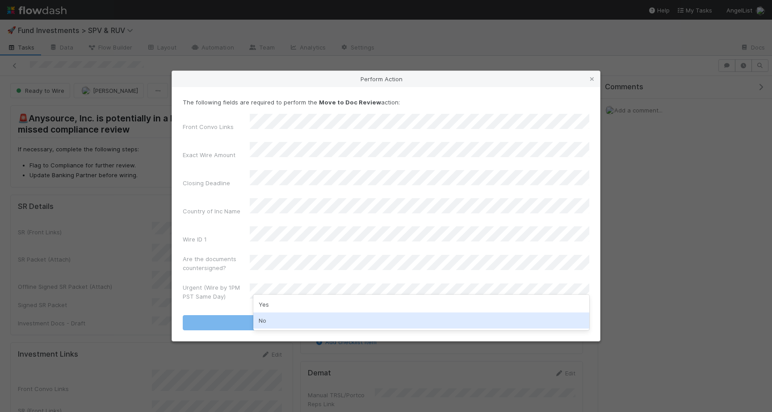
click at [274, 315] on div "No" at bounding box center [421, 321] width 336 height 16
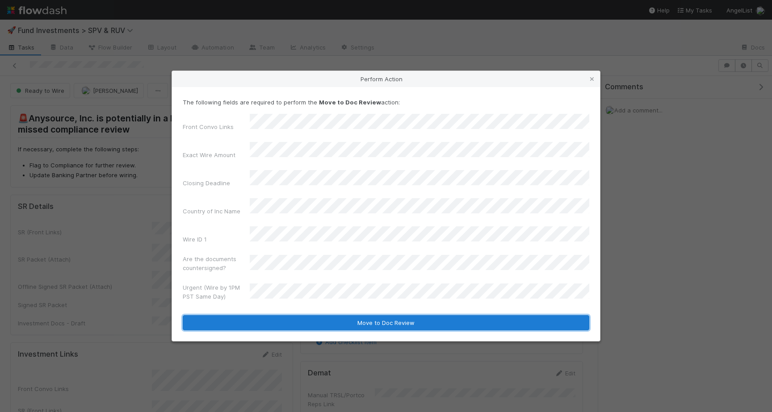
click at [276, 315] on button "Move to Doc Review" at bounding box center [386, 322] width 407 height 15
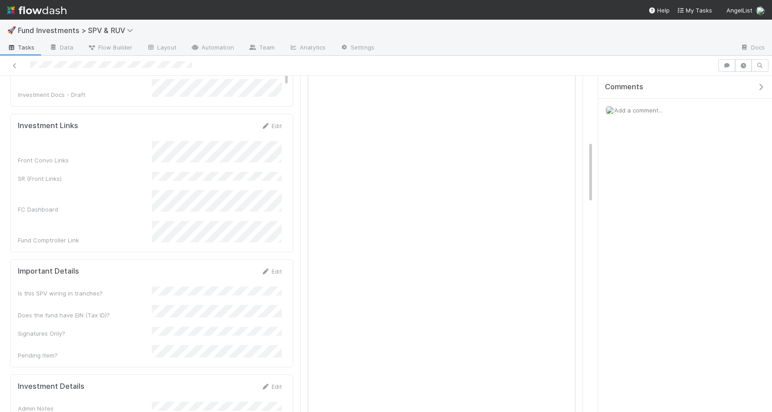
scroll to position [336, 0]
